Goal: Information Seeking & Learning: Learn about a topic

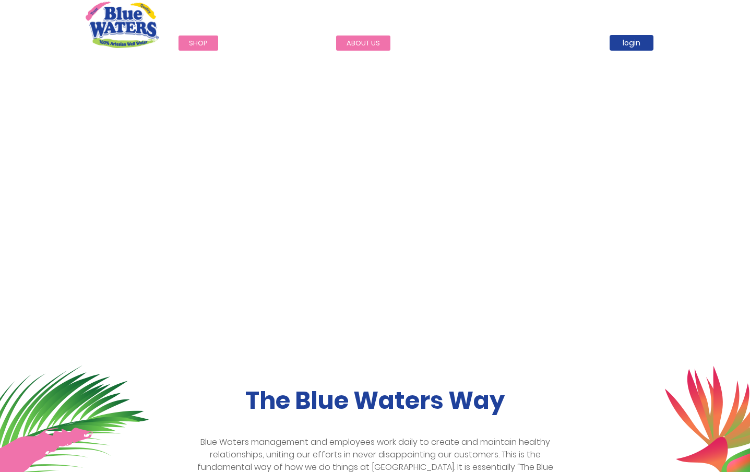
click at [363, 44] on link "about us" at bounding box center [363, 42] width 54 height 15
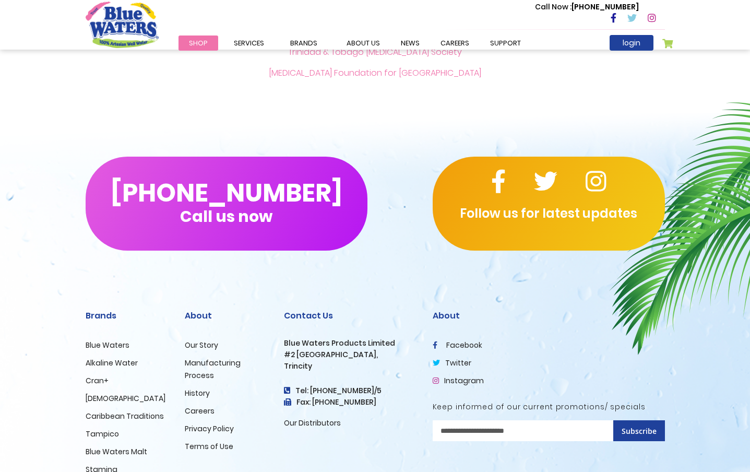
scroll to position [2473, 0]
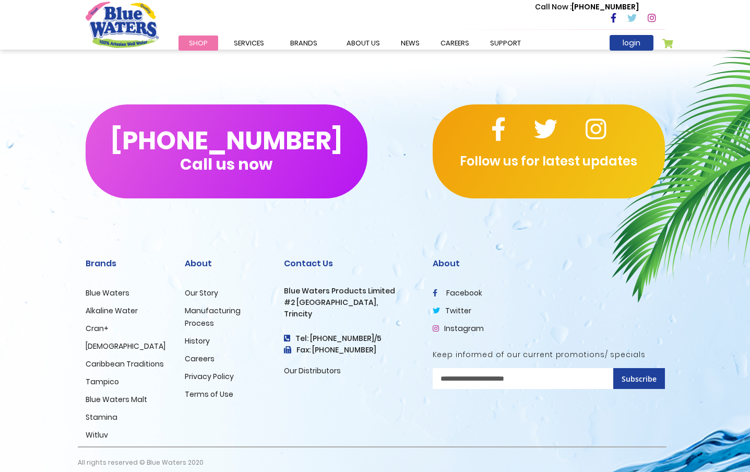
click at [293, 309] on h3 "Trincity" at bounding box center [350, 313] width 133 height 9
copy h3 "Trincity"
